Goal: Task Accomplishment & Management: Use online tool/utility

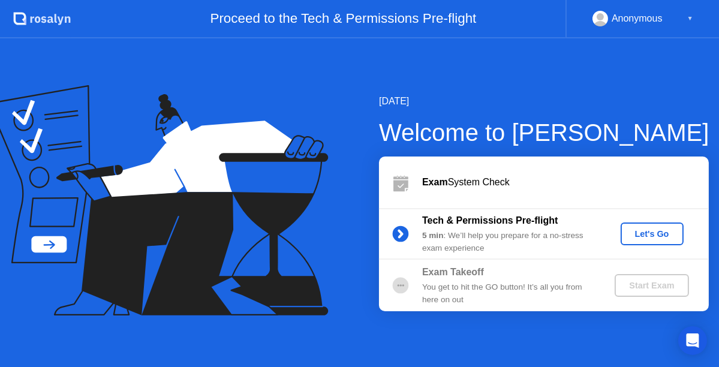
click at [638, 229] on div "Let's Go" at bounding box center [651, 234] width 53 height 10
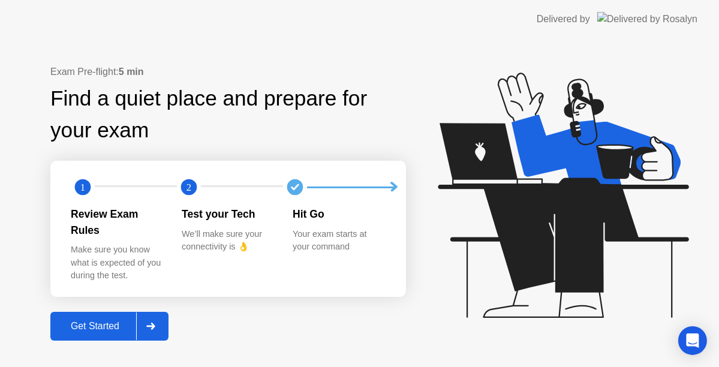
click at [110, 321] on div "Get Started" at bounding box center [95, 326] width 82 height 11
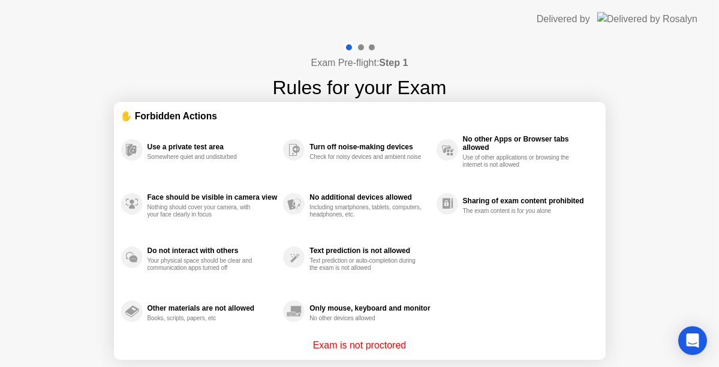
click at [390, 338] on p "Exam is not proctored" at bounding box center [359, 345] width 93 height 14
click at [668, 26] on div "Delivered by" at bounding box center [616, 19] width 161 height 38
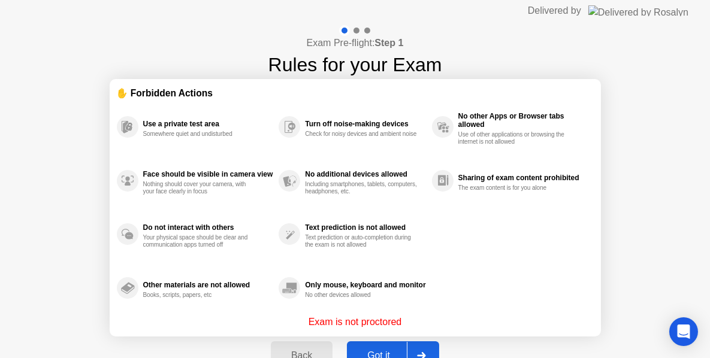
click at [359, 351] on div "Got it" at bounding box center [379, 356] width 56 height 11
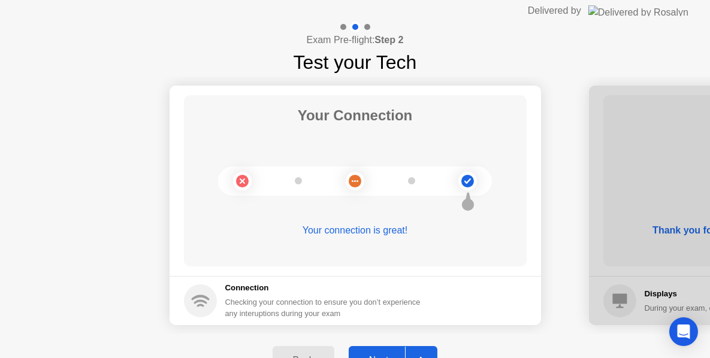
click at [391, 349] on button "Next" at bounding box center [393, 360] width 89 height 29
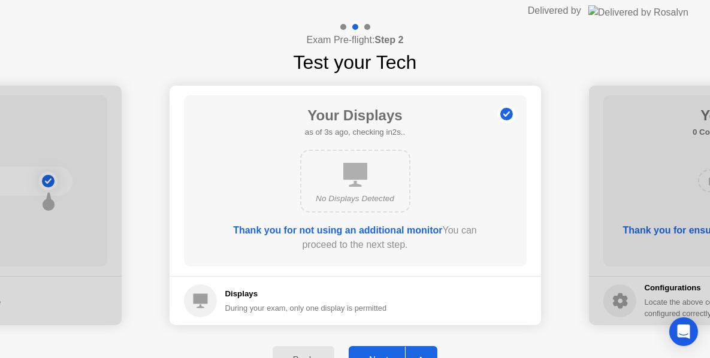
click at [391, 349] on button "Next" at bounding box center [393, 360] width 89 height 29
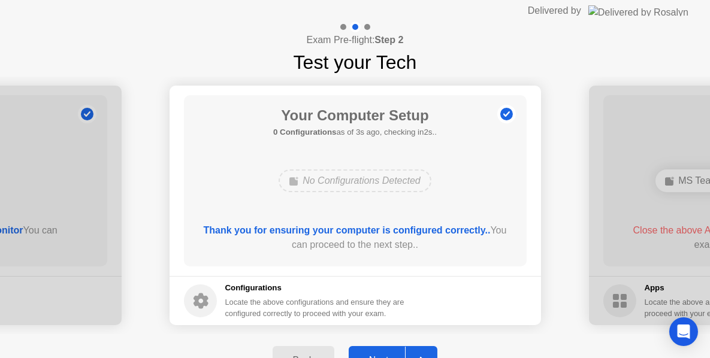
click at [391, 349] on button "Next" at bounding box center [393, 360] width 89 height 29
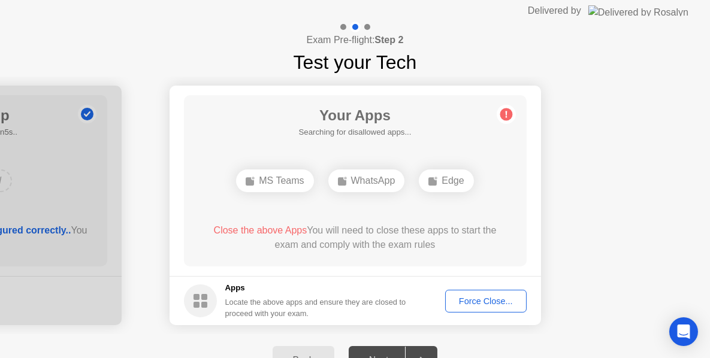
click at [479, 308] on button "Force Close..." at bounding box center [486, 301] width 82 height 23
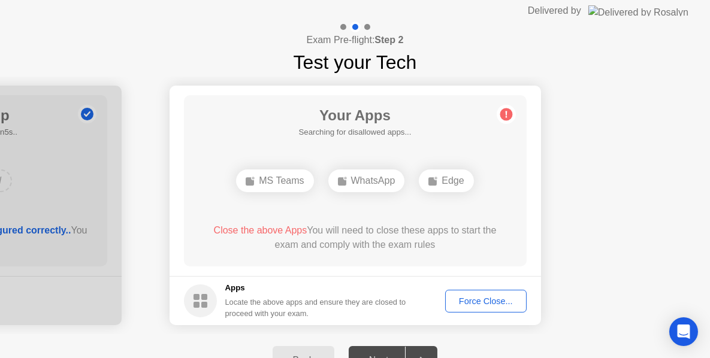
click at [488, 297] on div "Force Close..." at bounding box center [485, 302] width 73 height 10
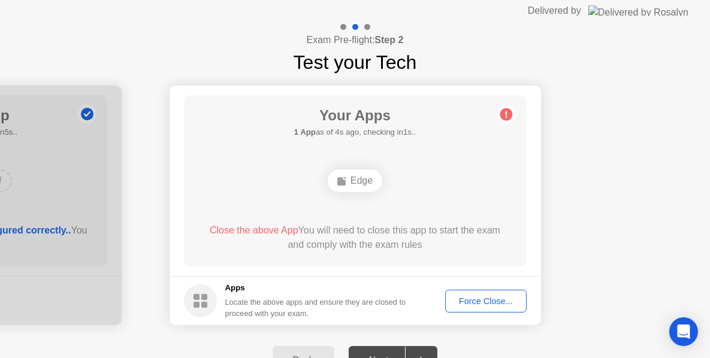
click at [484, 301] on div "Force Close..." at bounding box center [485, 302] width 73 height 10
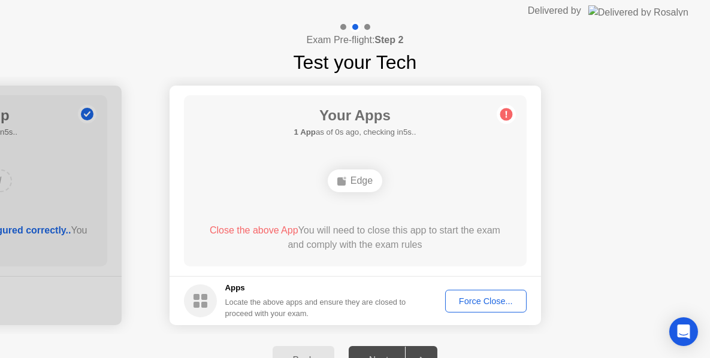
click at [490, 293] on button "Force Close..." at bounding box center [486, 301] width 82 height 23
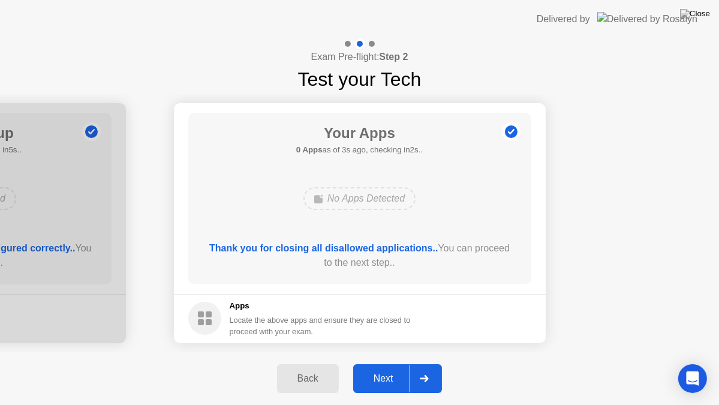
click at [382, 366] on div "Next" at bounding box center [383, 378] width 53 height 11
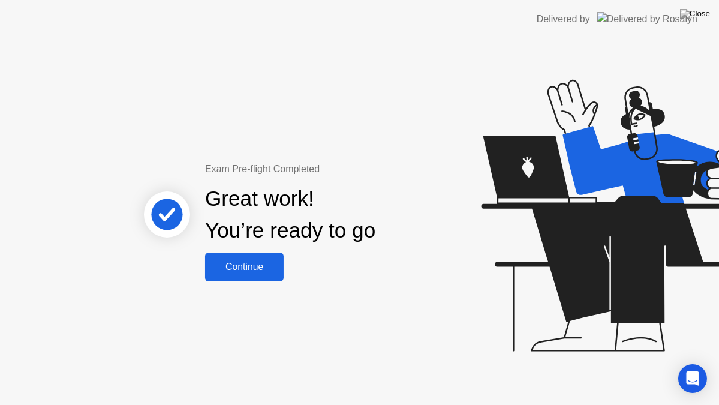
click at [245, 274] on button "Continue" at bounding box center [244, 266] width 79 height 29
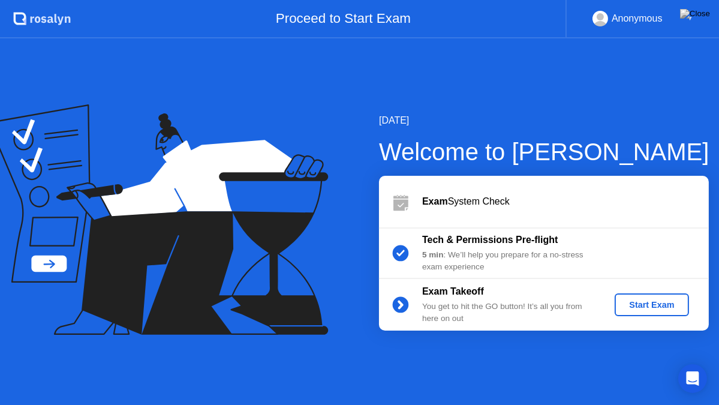
click at [653, 300] on div "Start Exam" at bounding box center [651, 305] width 64 height 10
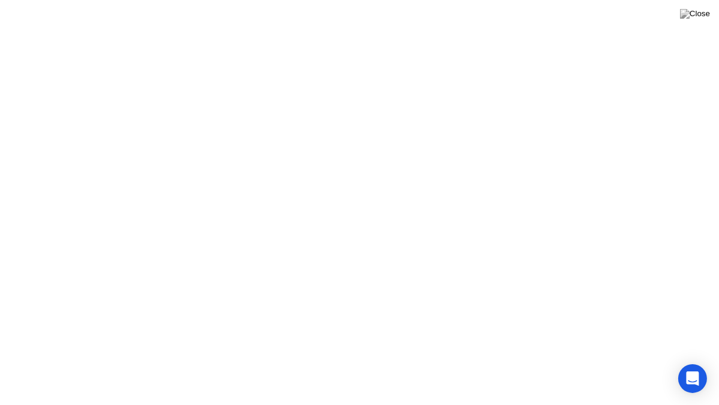
drag, startPoint x: 358, startPoint y: 376, endPoint x: 418, endPoint y: 381, distance: 60.7
click div "Move Hide Exam Rules"
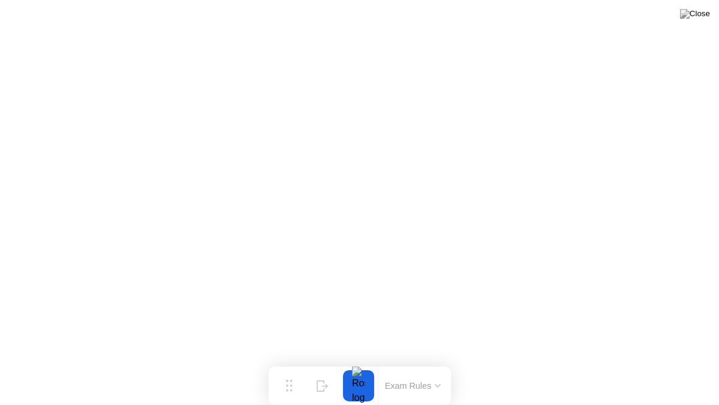
click at [418, 366] on button "Exam Rules" at bounding box center [413, 385] width 64 height 11
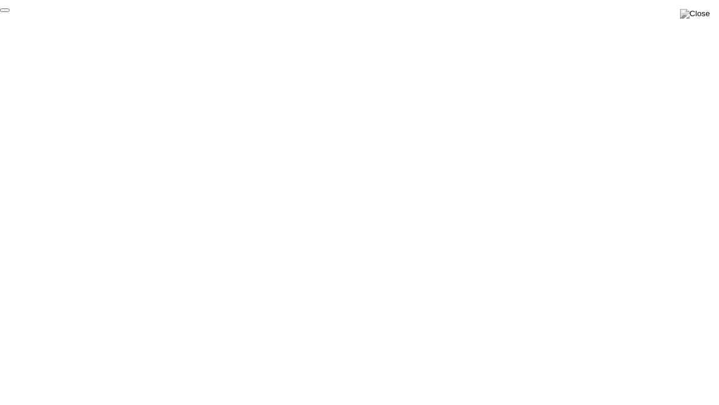
click div "End Proctoring Session"
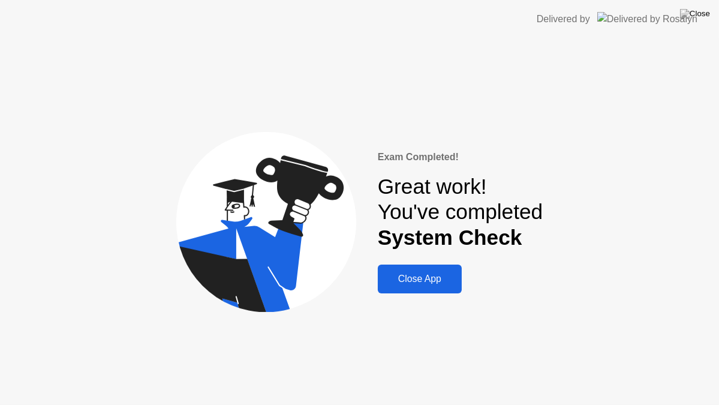
click at [454, 267] on button "Close App" at bounding box center [420, 278] width 84 height 29
